Goal: Information Seeking & Learning: Find specific page/section

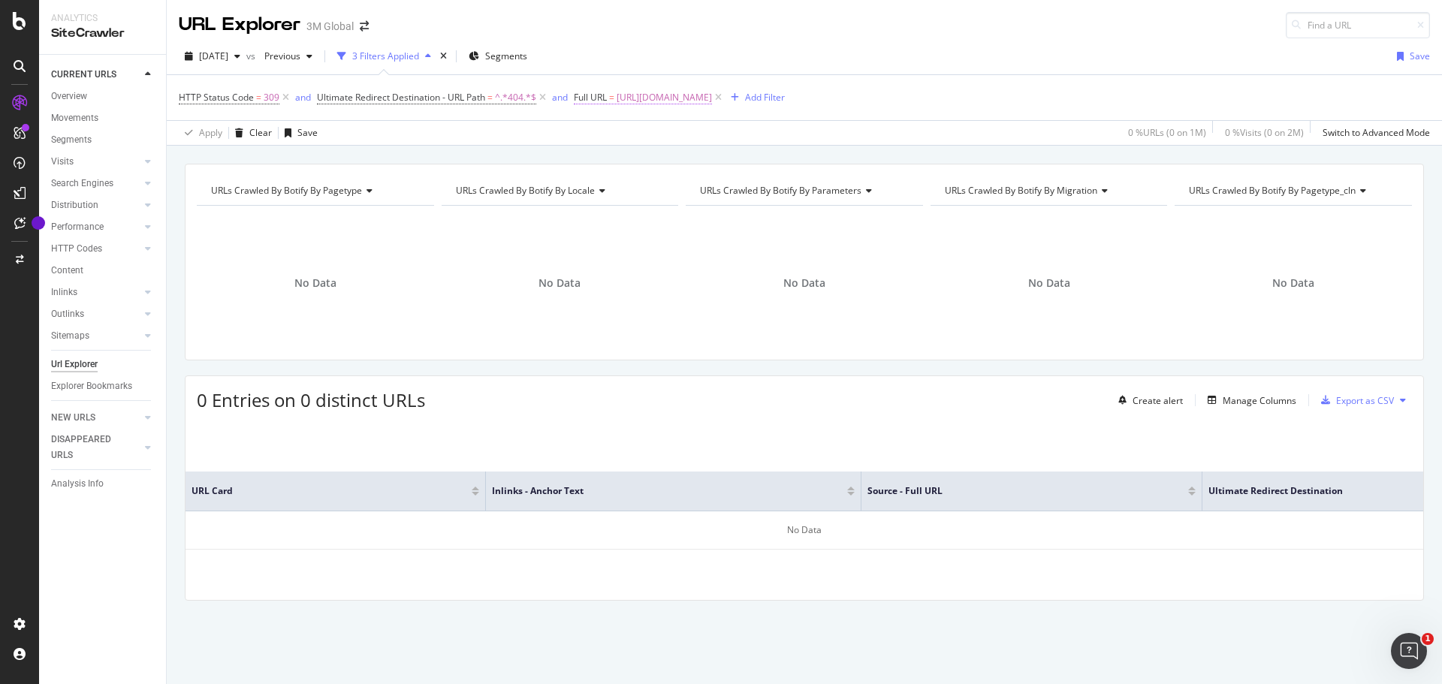
click at [712, 92] on span "[URL][DOMAIN_NAME]" at bounding box center [664, 97] width 95 height 21
click at [626, 132] on icon at bounding box center [627, 132] width 11 height 9
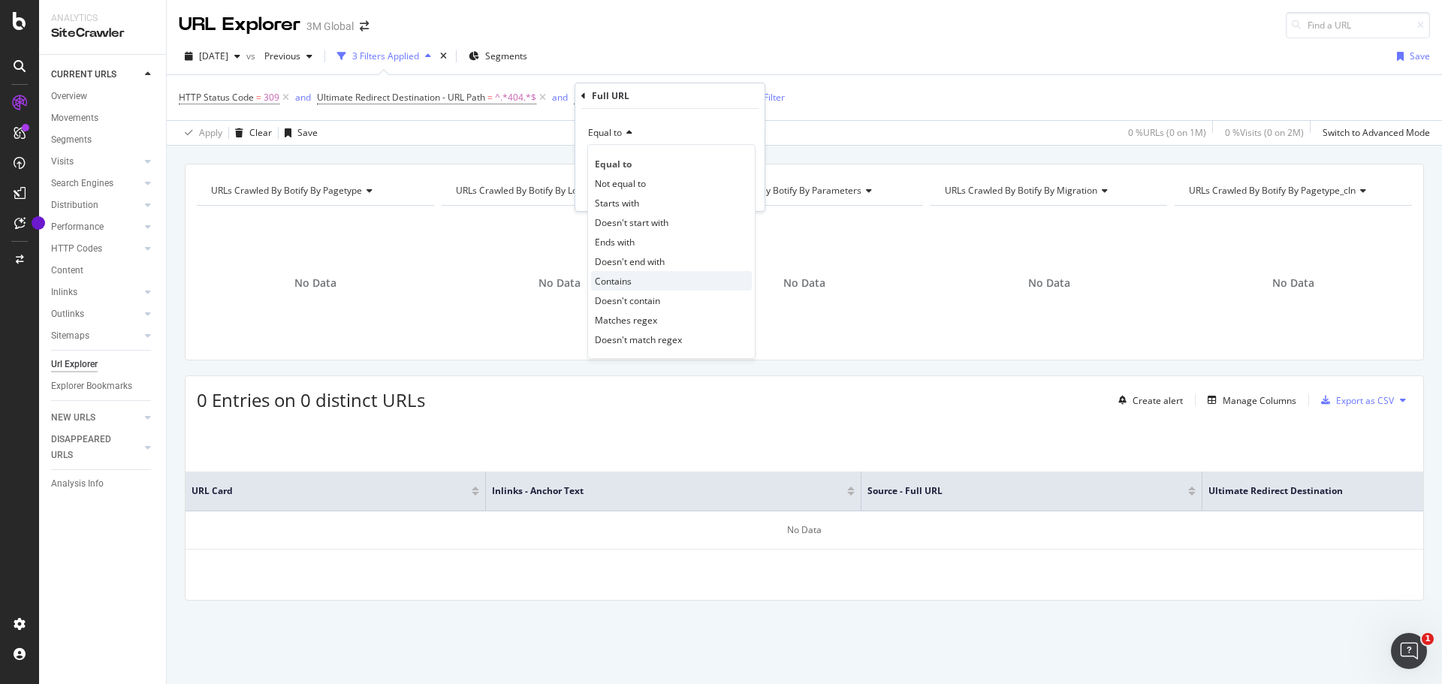
click at [639, 281] on div "Contains" at bounding box center [671, 281] width 161 height 20
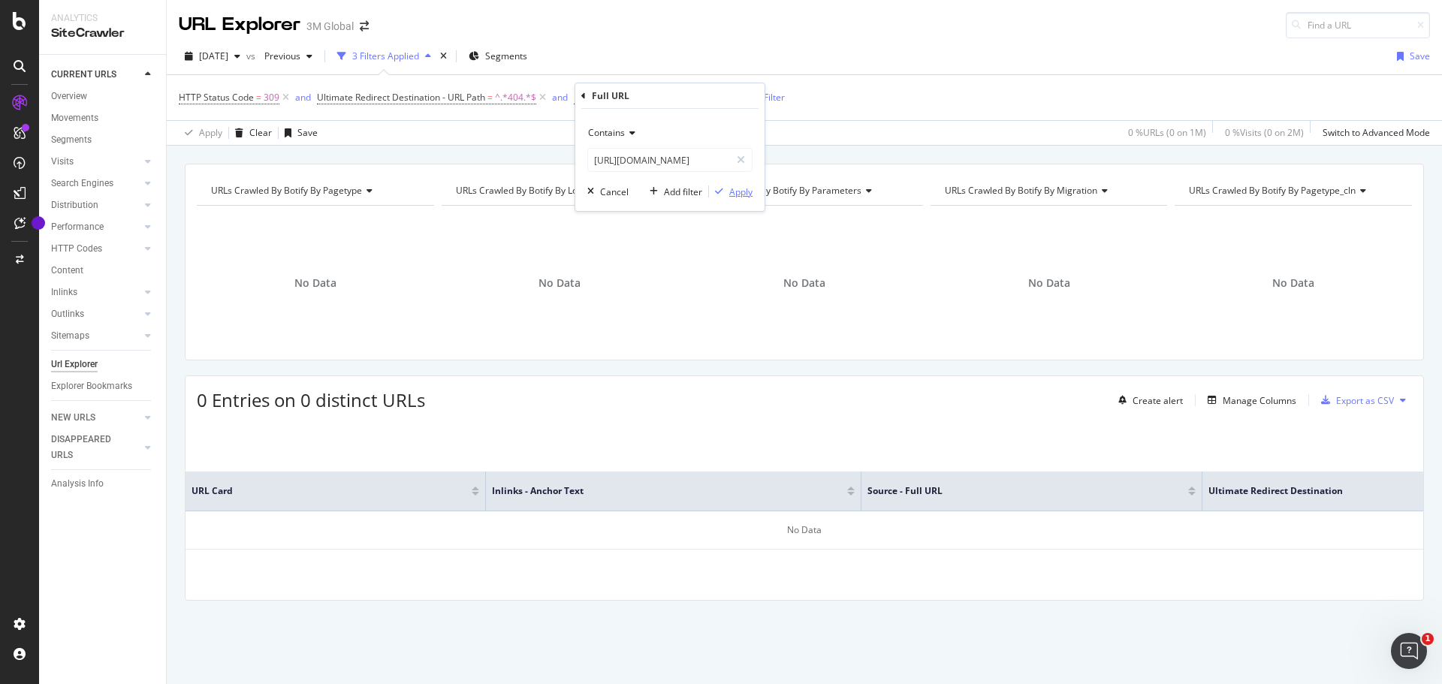
click at [736, 195] on div "Apply" at bounding box center [740, 192] width 23 height 13
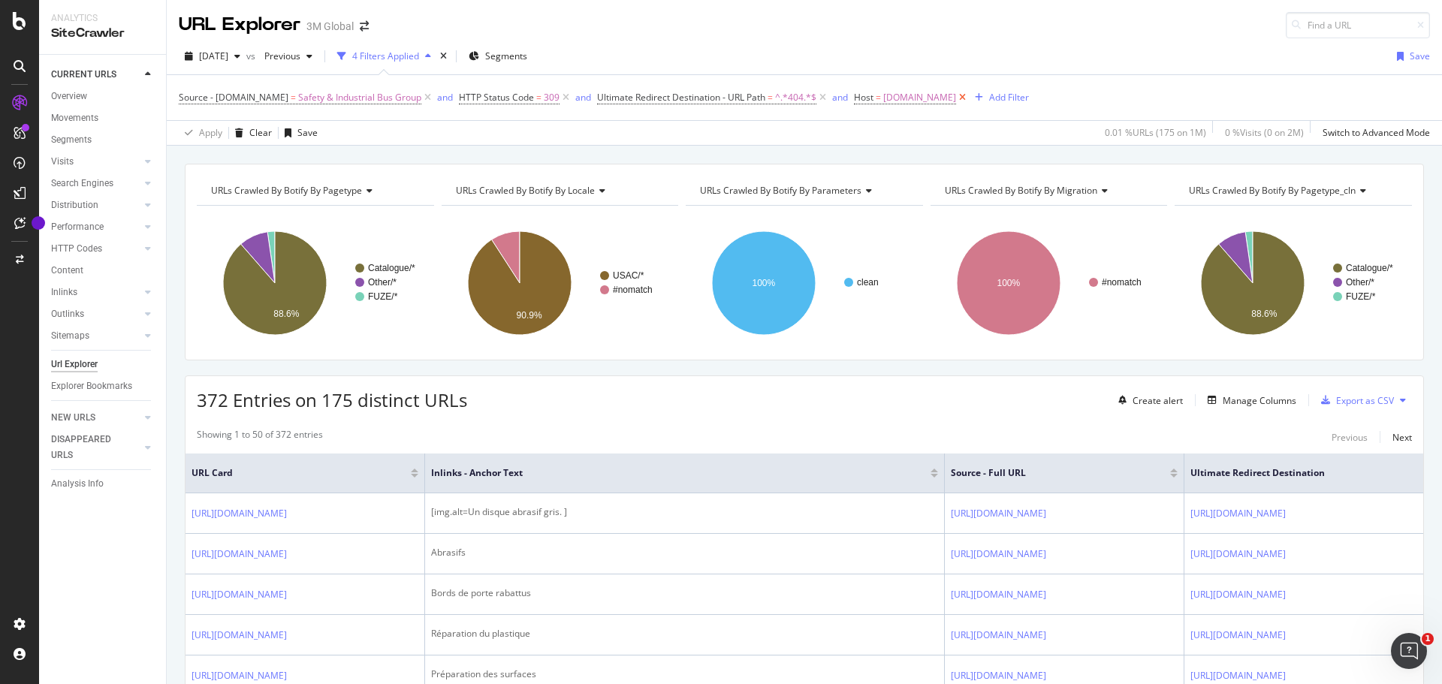
click at [967, 95] on icon at bounding box center [962, 97] width 13 height 15
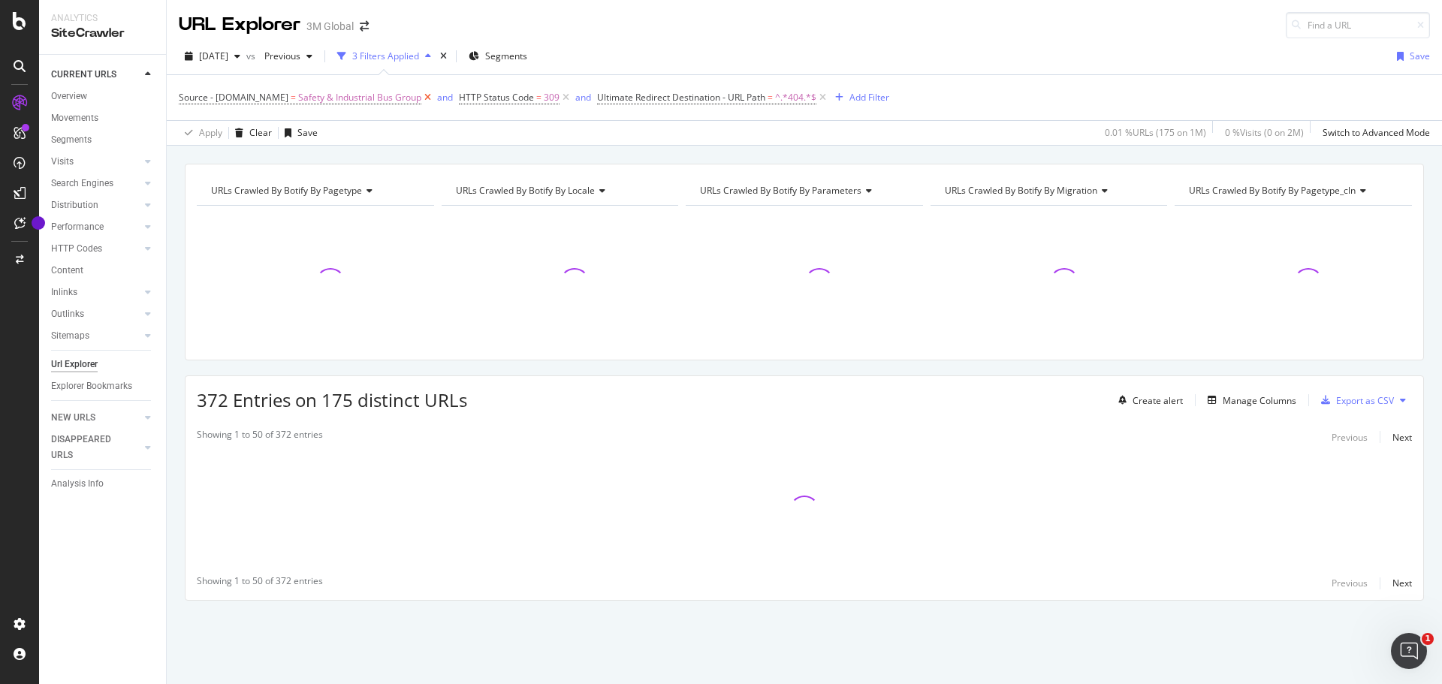
click at [424, 95] on icon at bounding box center [427, 97] width 13 height 15
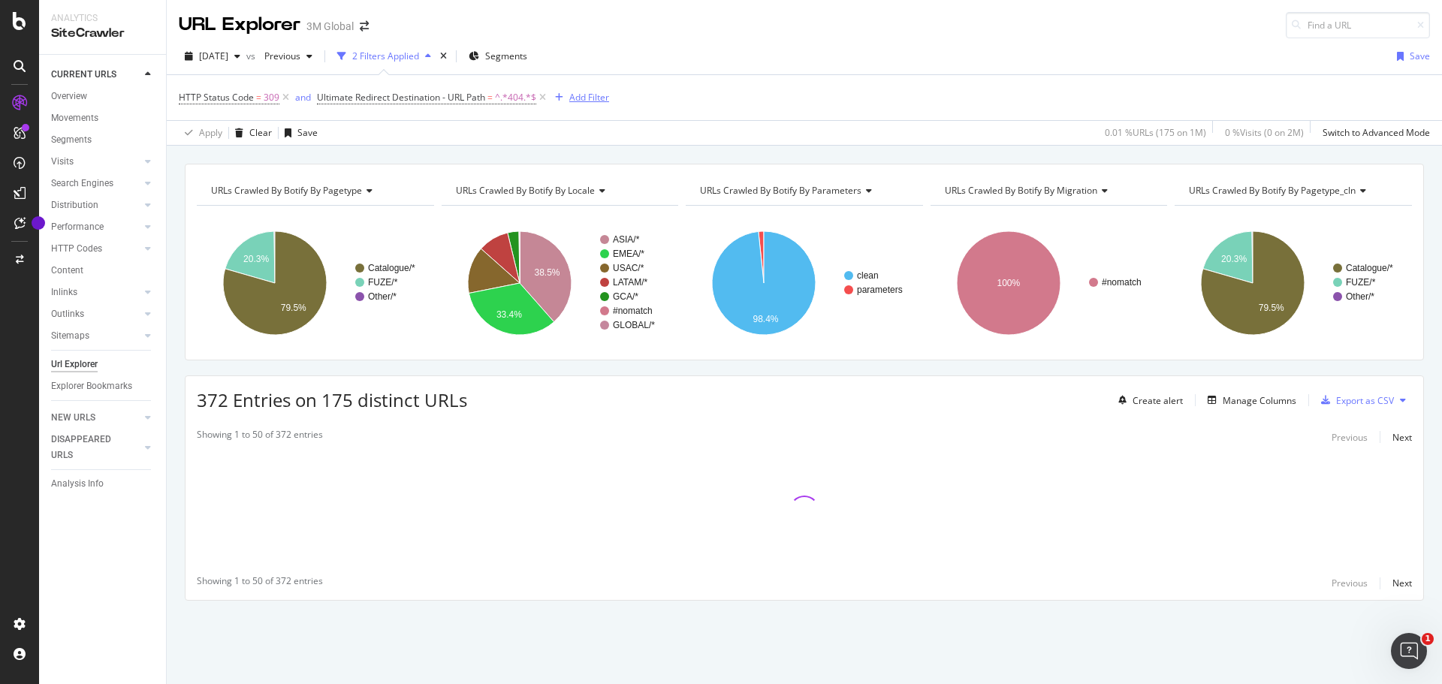
click at [599, 93] on div "Add Filter" at bounding box center [589, 97] width 40 height 13
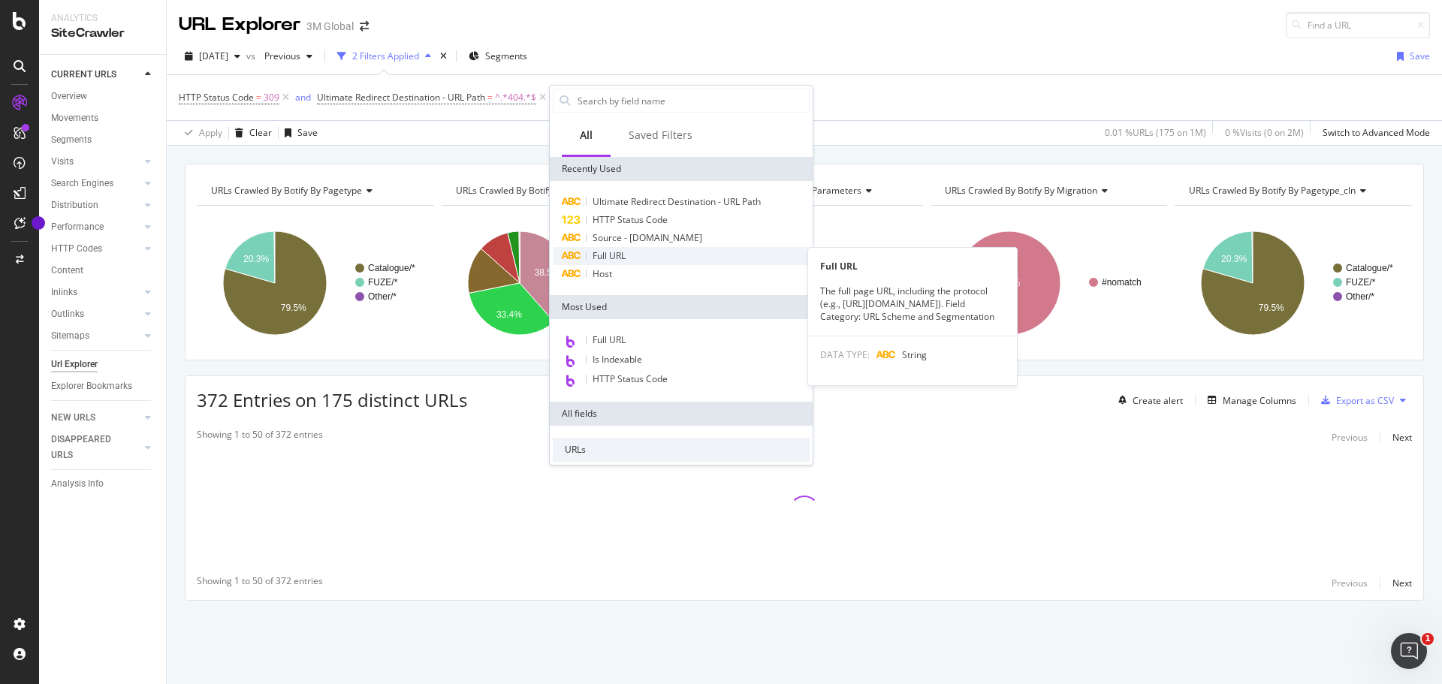
click at [641, 251] on div "Full URL" at bounding box center [681, 256] width 257 height 18
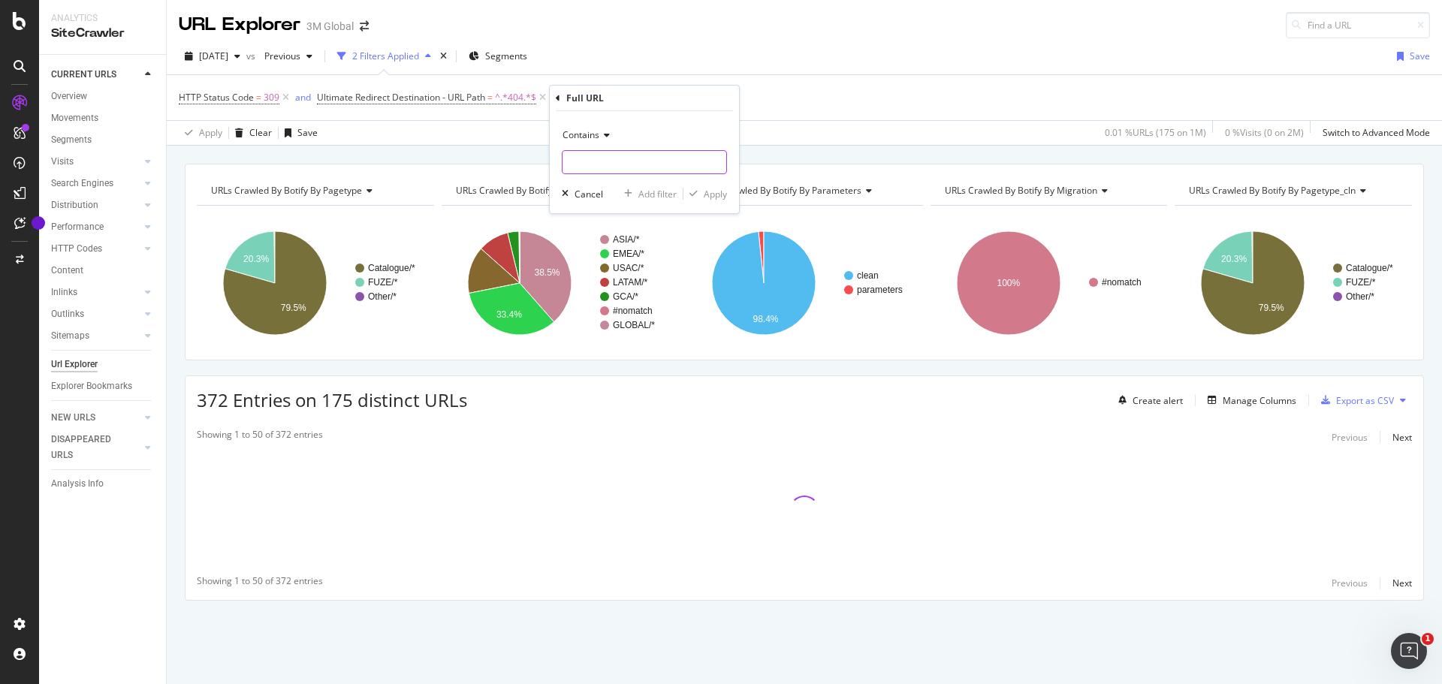
click at [580, 165] on input "text" at bounding box center [645, 162] width 164 height 24
paste input "[URL][DOMAIN_NAME]"
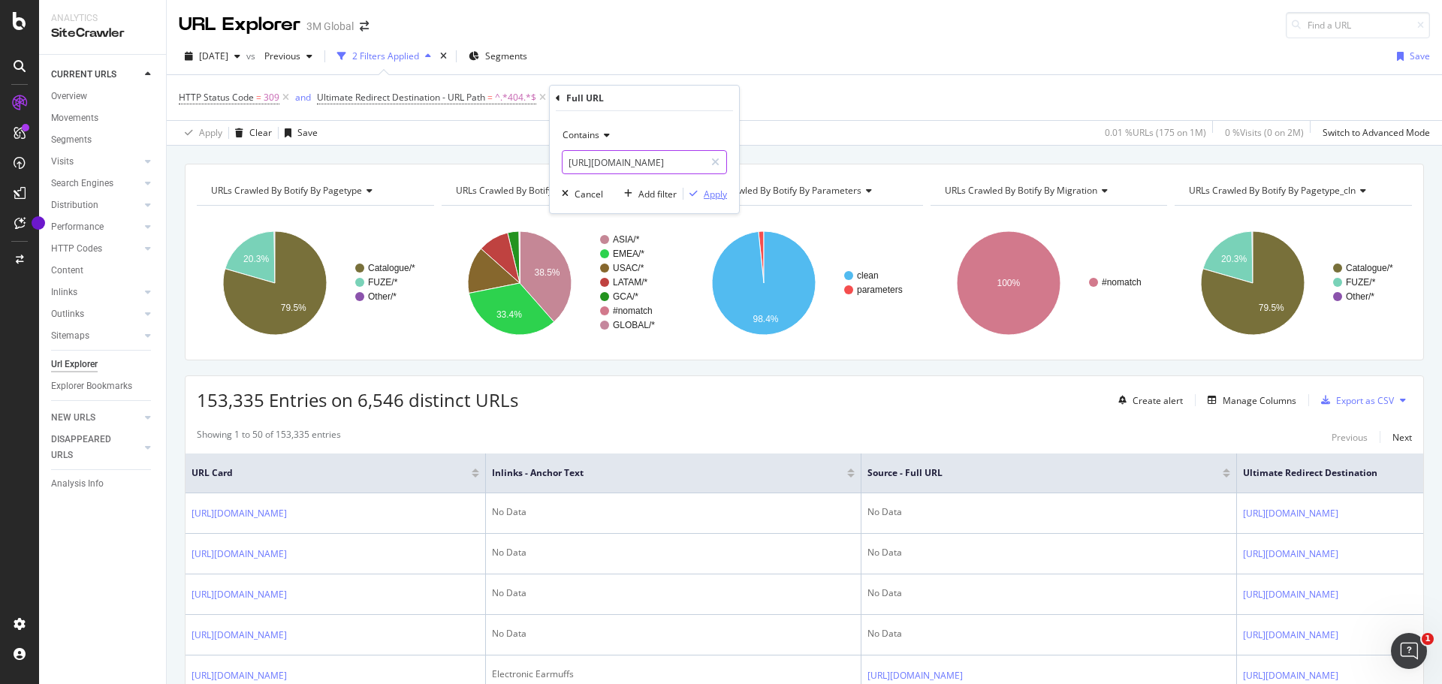
type input "[URL][DOMAIN_NAME]"
click at [714, 193] on div "Apply" at bounding box center [715, 194] width 23 height 13
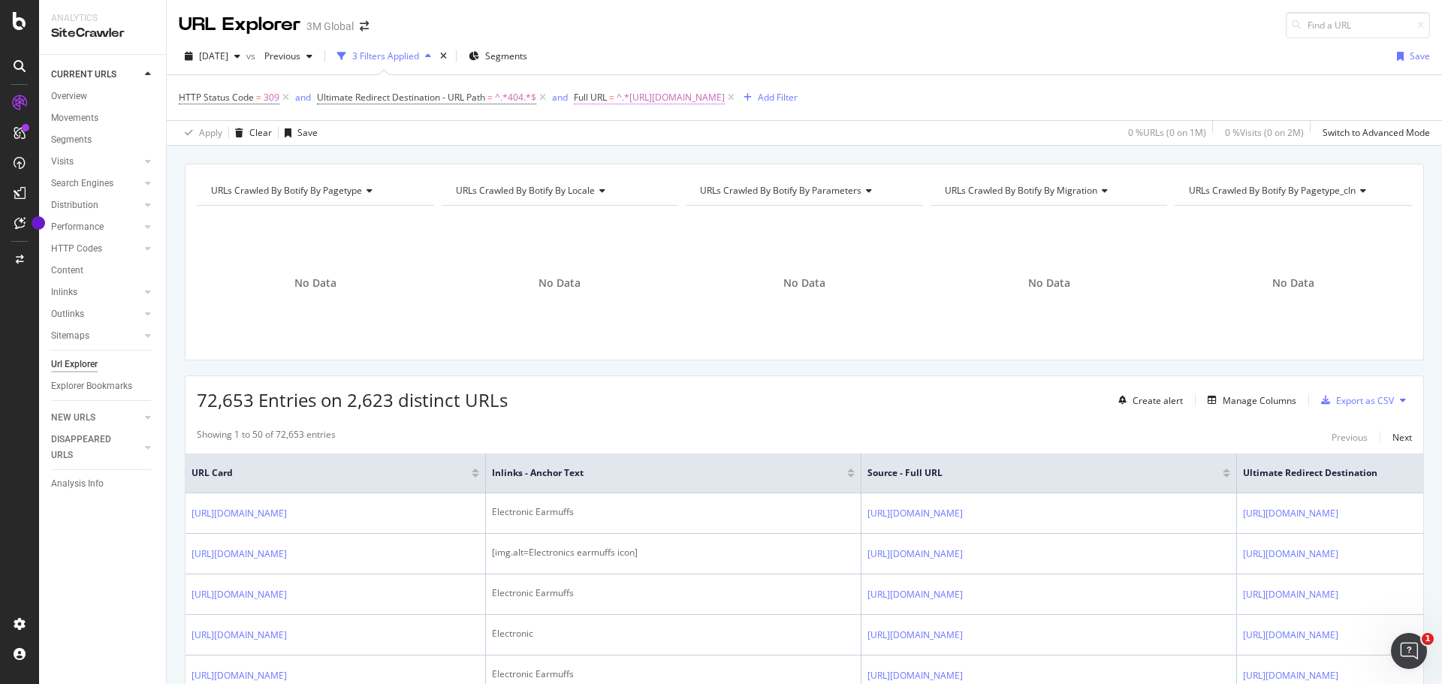
click at [725, 100] on span "^.*[URL][DOMAIN_NAME]" at bounding box center [671, 97] width 108 height 21
click at [697, 163] on input "[URL][DOMAIN_NAME]" at bounding box center [659, 160] width 142 height 24
click at [741, 192] on div "Apply" at bounding box center [740, 192] width 23 height 13
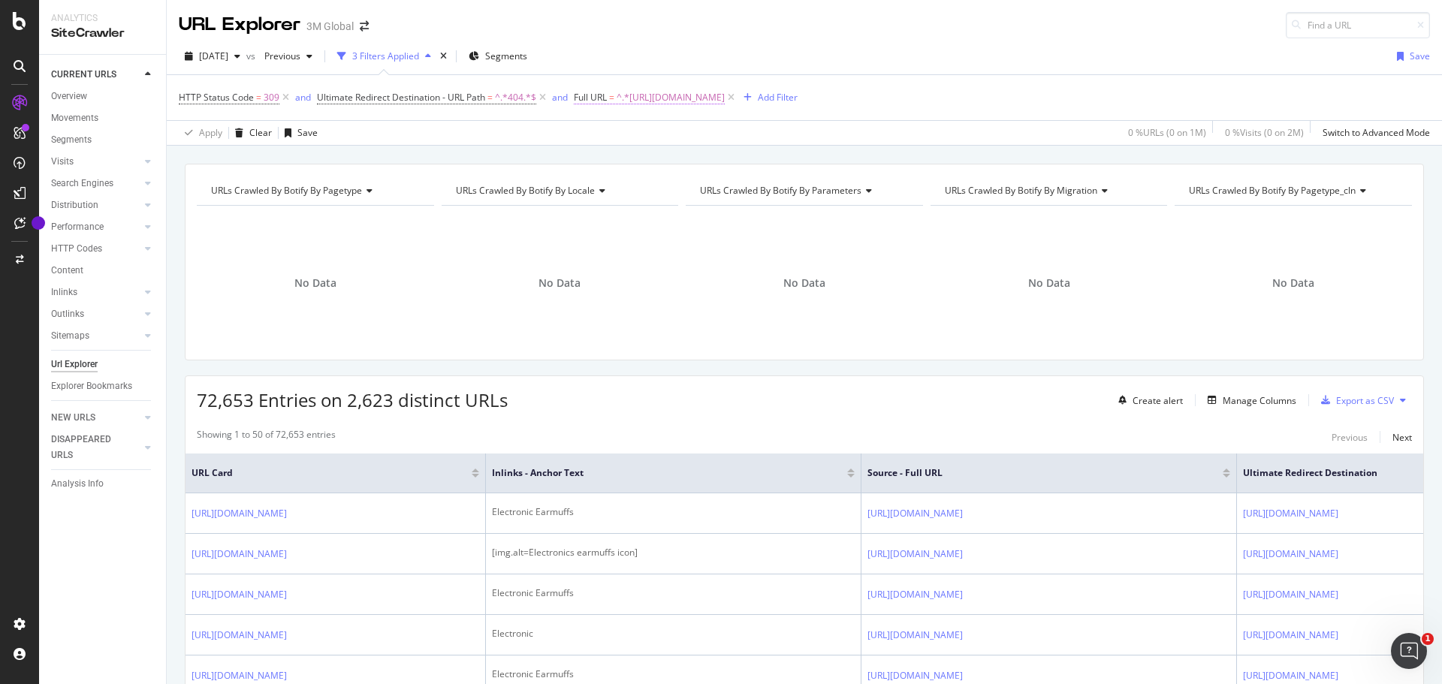
click at [702, 98] on span "^.*[URL][DOMAIN_NAME]" at bounding box center [671, 97] width 108 height 21
click at [634, 131] on icon at bounding box center [630, 132] width 11 height 9
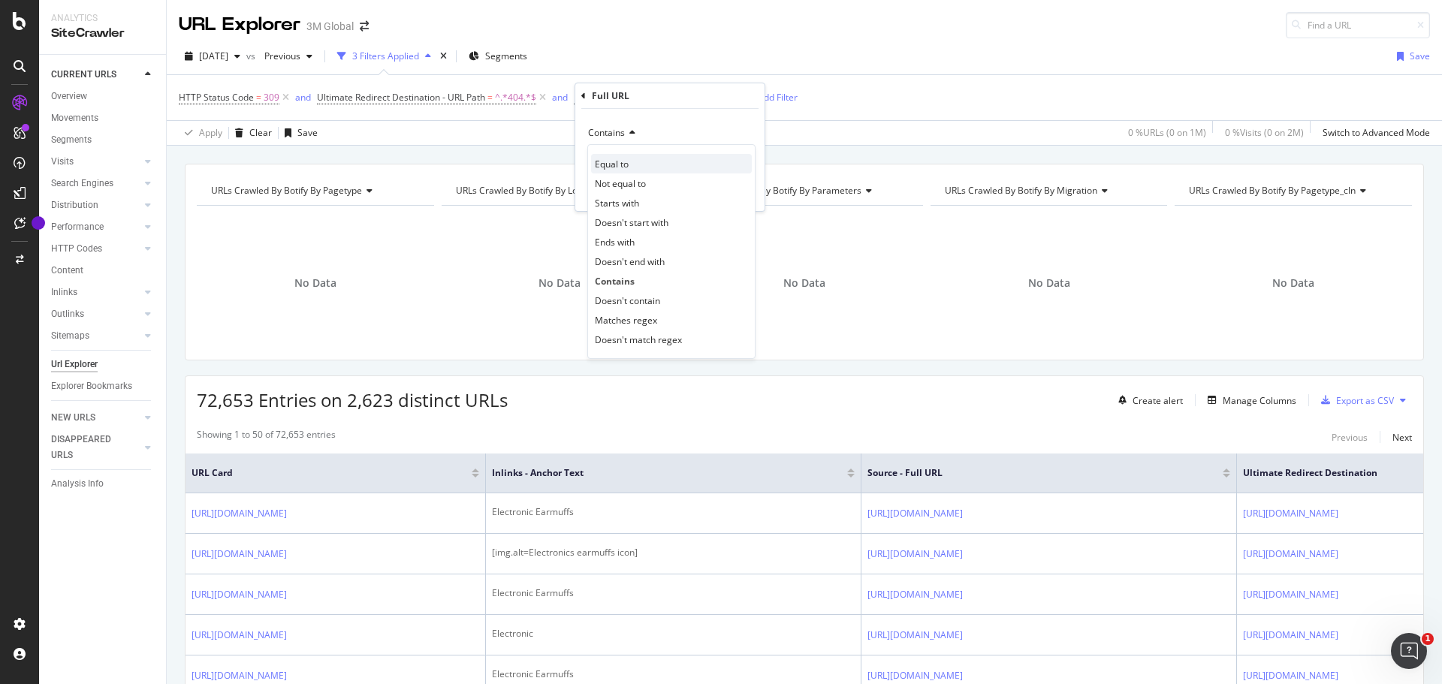
click at [624, 160] on span "Equal to" at bounding box center [612, 164] width 34 height 13
click at [696, 159] on input "[URL][DOMAIN_NAME]" at bounding box center [659, 160] width 142 height 24
click at [741, 194] on div "Apply" at bounding box center [740, 192] width 23 height 13
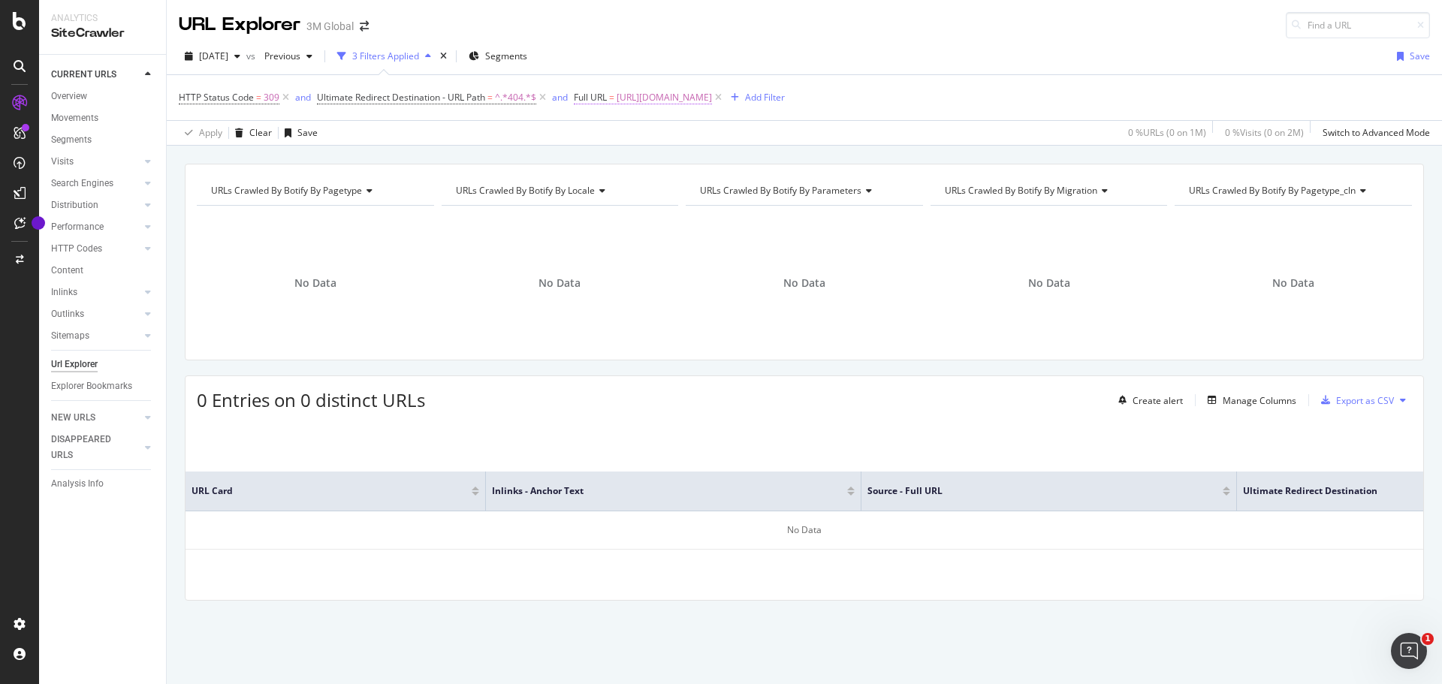
click at [712, 98] on span "[URL][DOMAIN_NAME]" at bounding box center [664, 97] width 95 height 21
click at [633, 133] on icon at bounding box center [627, 132] width 11 height 9
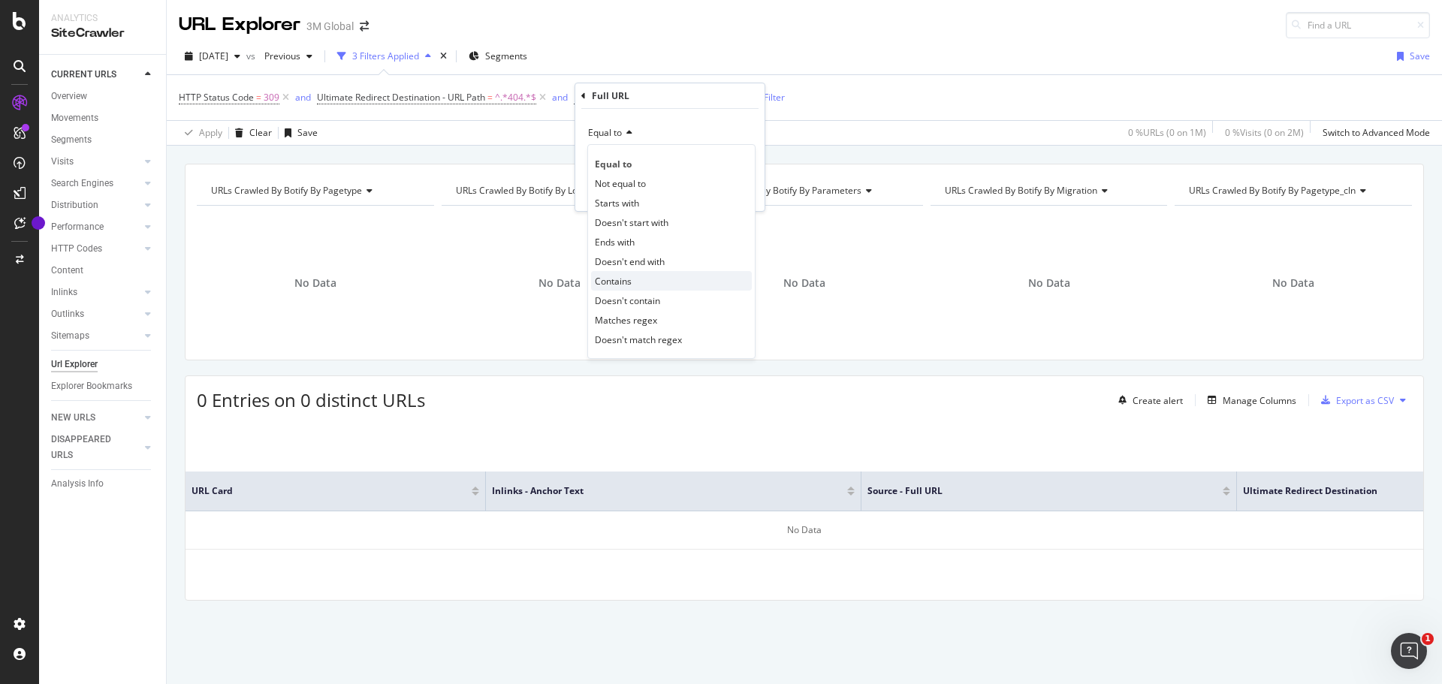
click at [624, 279] on span "Contains" at bounding box center [613, 281] width 37 height 13
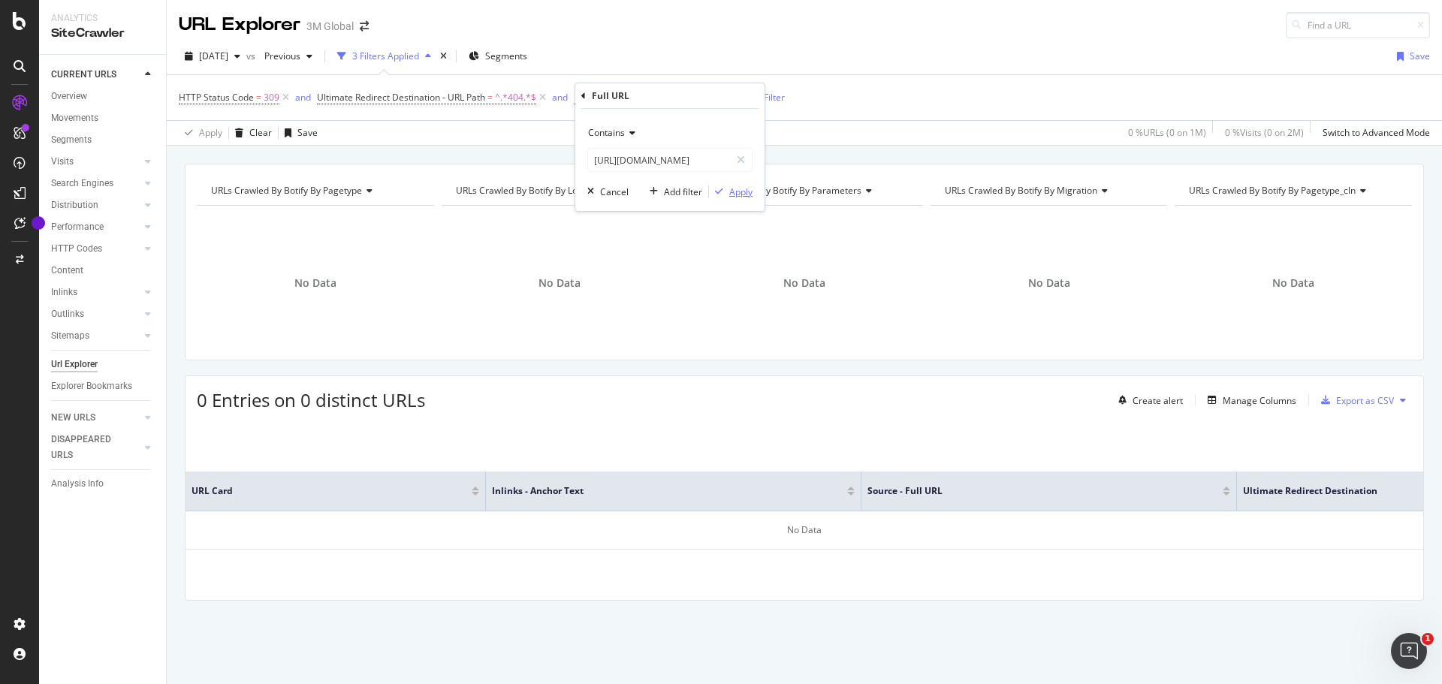
click at [738, 193] on div "Apply" at bounding box center [740, 192] width 23 height 13
click at [765, 36] on div "URL Explorer 3M Global" at bounding box center [805, 19] width 1276 height 38
click at [725, 96] on span "^.*[URL][DOMAIN_NAME]" at bounding box center [671, 97] width 108 height 21
click at [744, 48] on div "[DATE] vs Previous 3 Filters Applied Segments Save" at bounding box center [805, 59] width 1276 height 30
click at [784, 29] on div "URL Explorer 3M Global" at bounding box center [805, 19] width 1276 height 38
